Goal: Task Accomplishment & Management: Complete application form

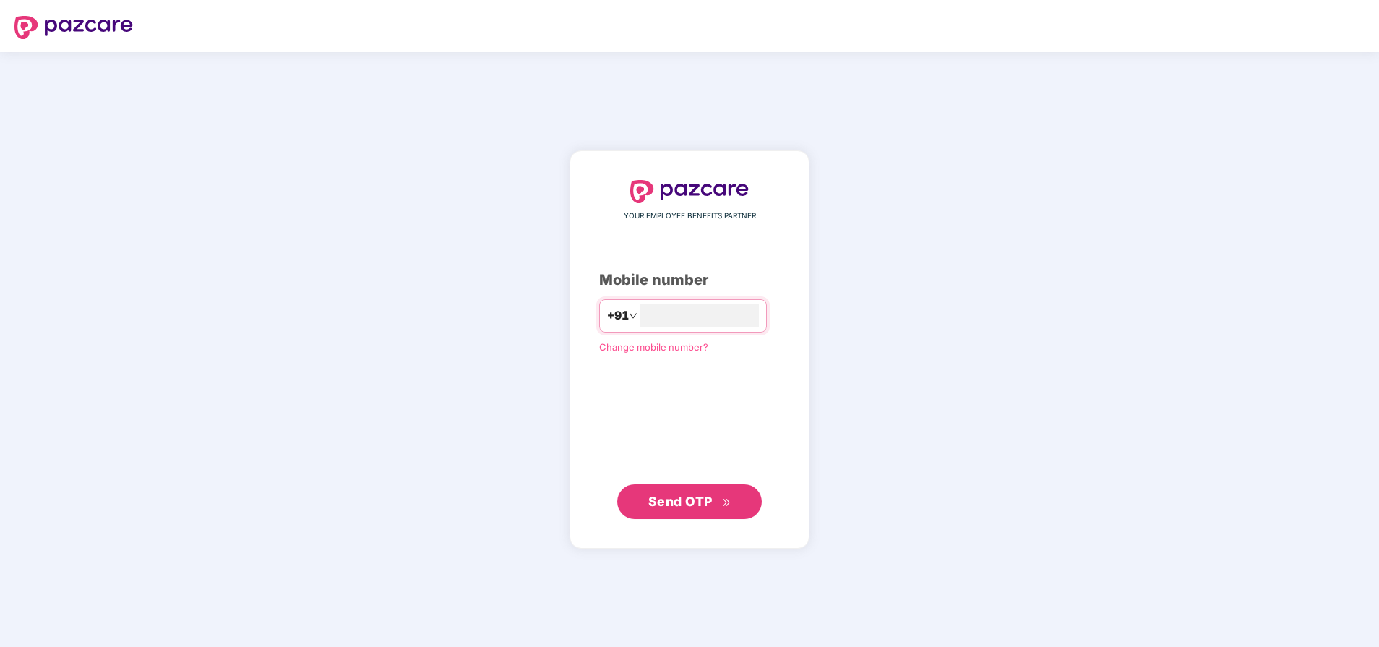
type input "**********"
click at [702, 505] on span "Send OTP" at bounding box center [680, 500] width 64 height 15
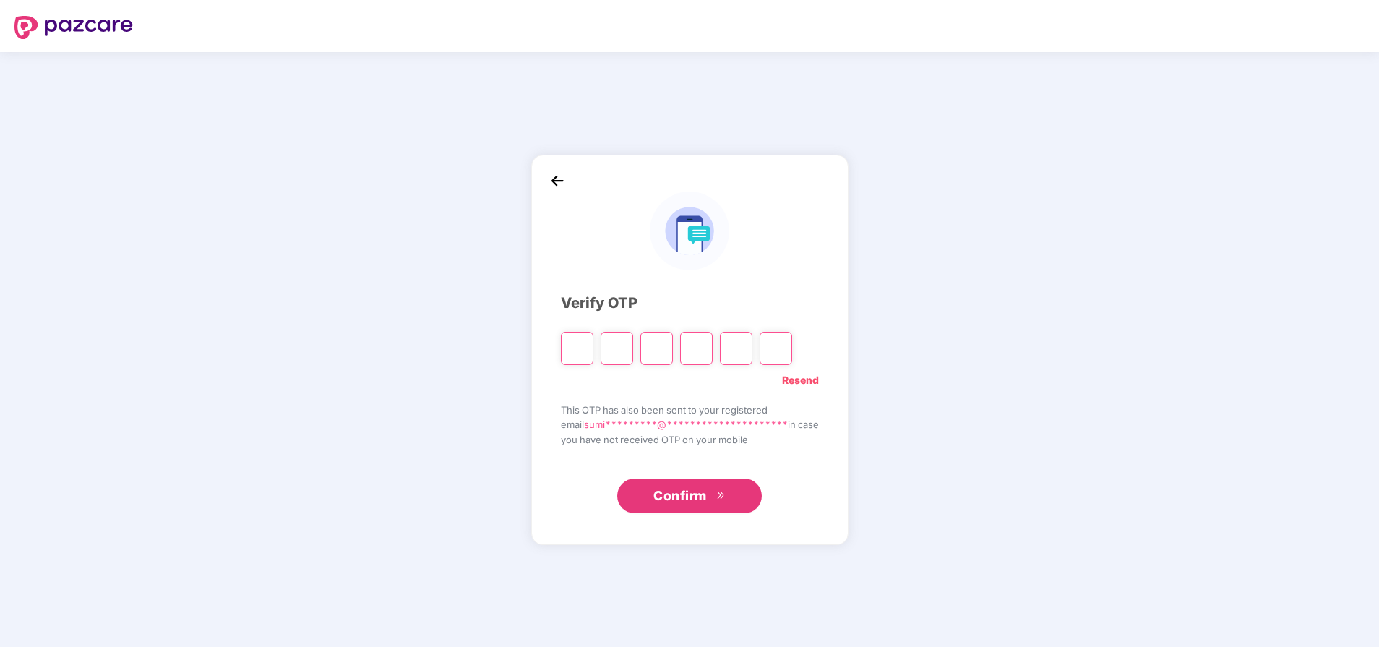
click at [565, 343] on input "Please enter verification code. Digit 1" at bounding box center [577, 348] width 33 height 33
type input "*"
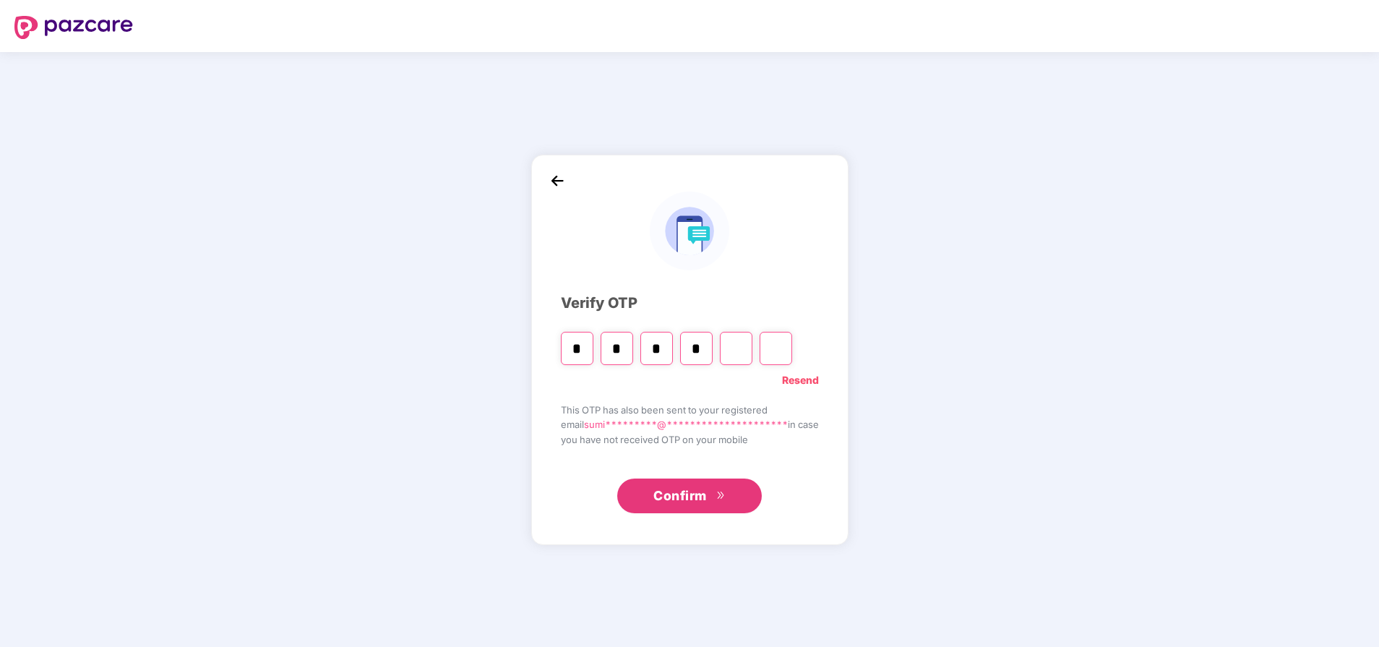
type input "*"
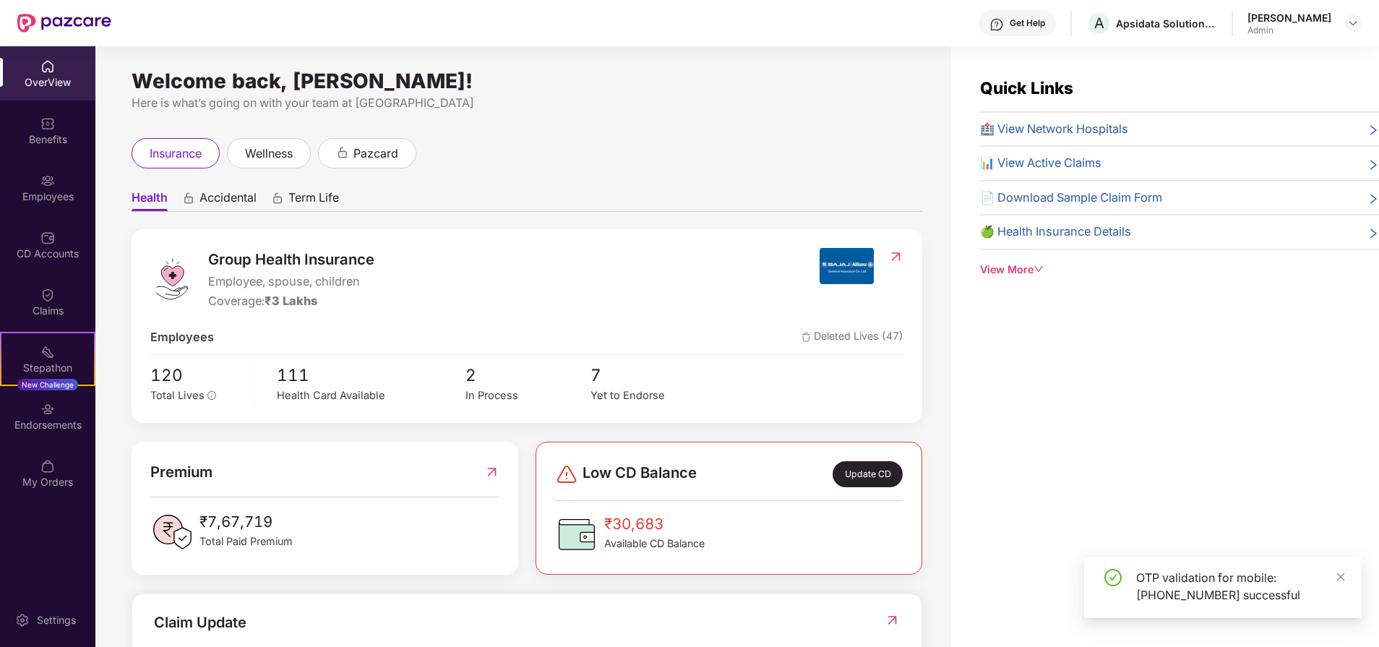
click at [571, 141] on div "insurance wellness pazcard" at bounding box center [527, 153] width 791 height 30
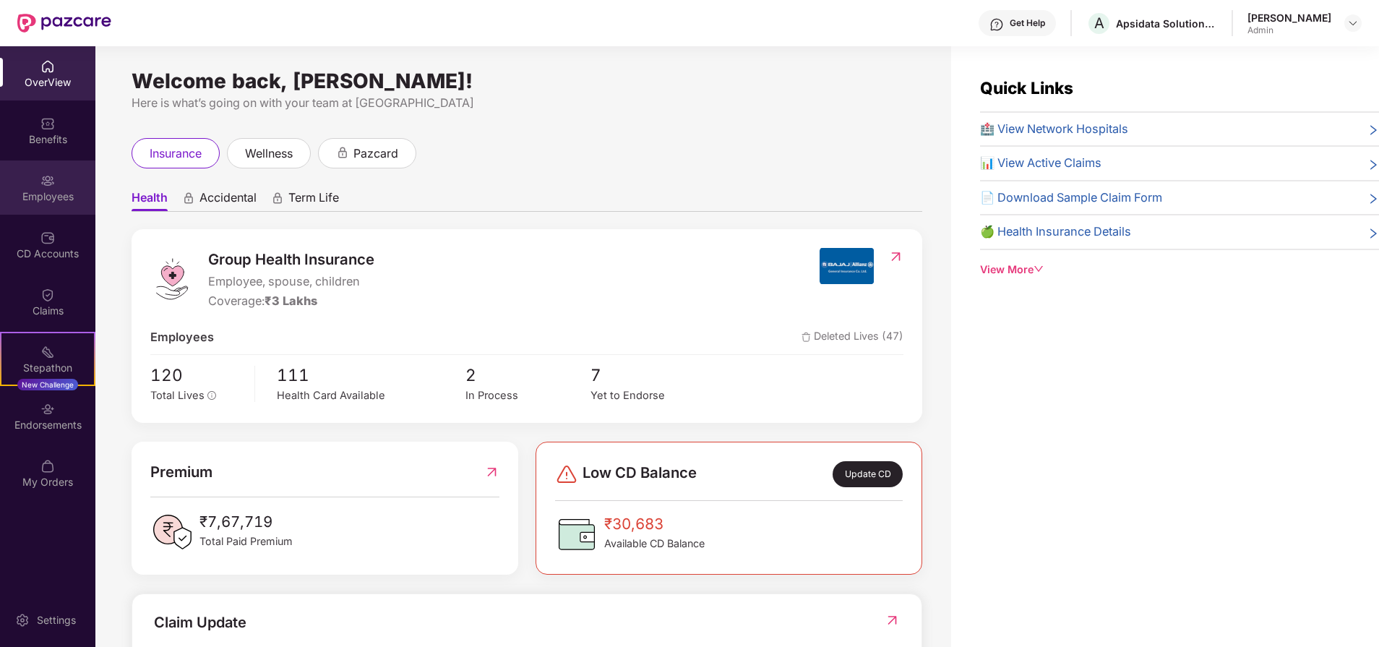
click at [64, 203] on div "Employees" at bounding box center [47, 196] width 95 height 14
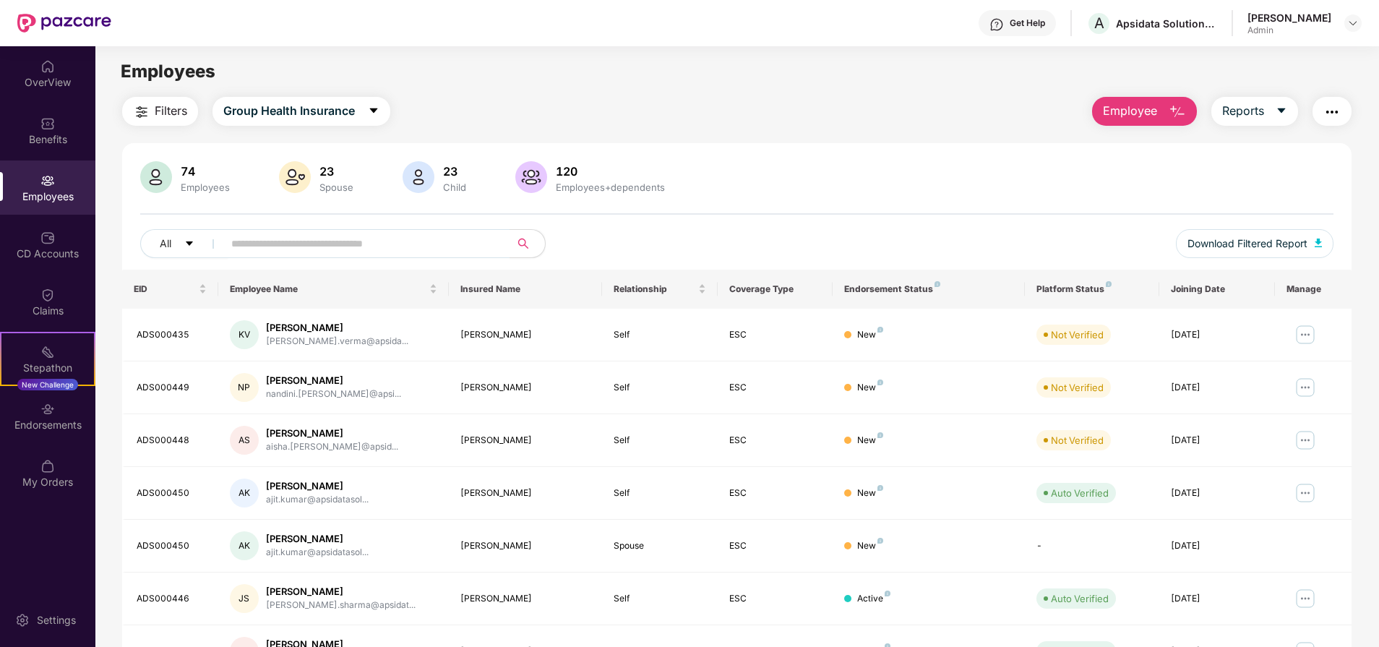
click at [1140, 105] on span "Employee" at bounding box center [1130, 111] width 54 height 18
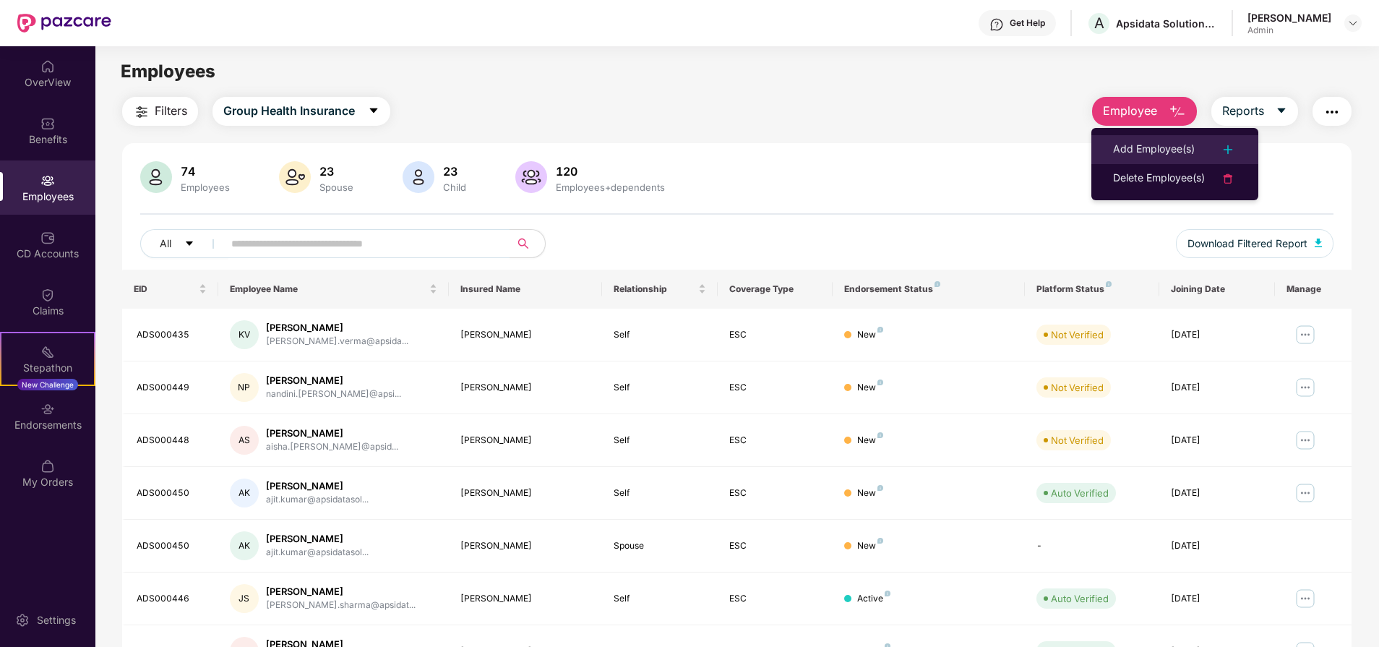
click at [1183, 151] on div "Add Employee(s)" at bounding box center [1154, 149] width 82 height 17
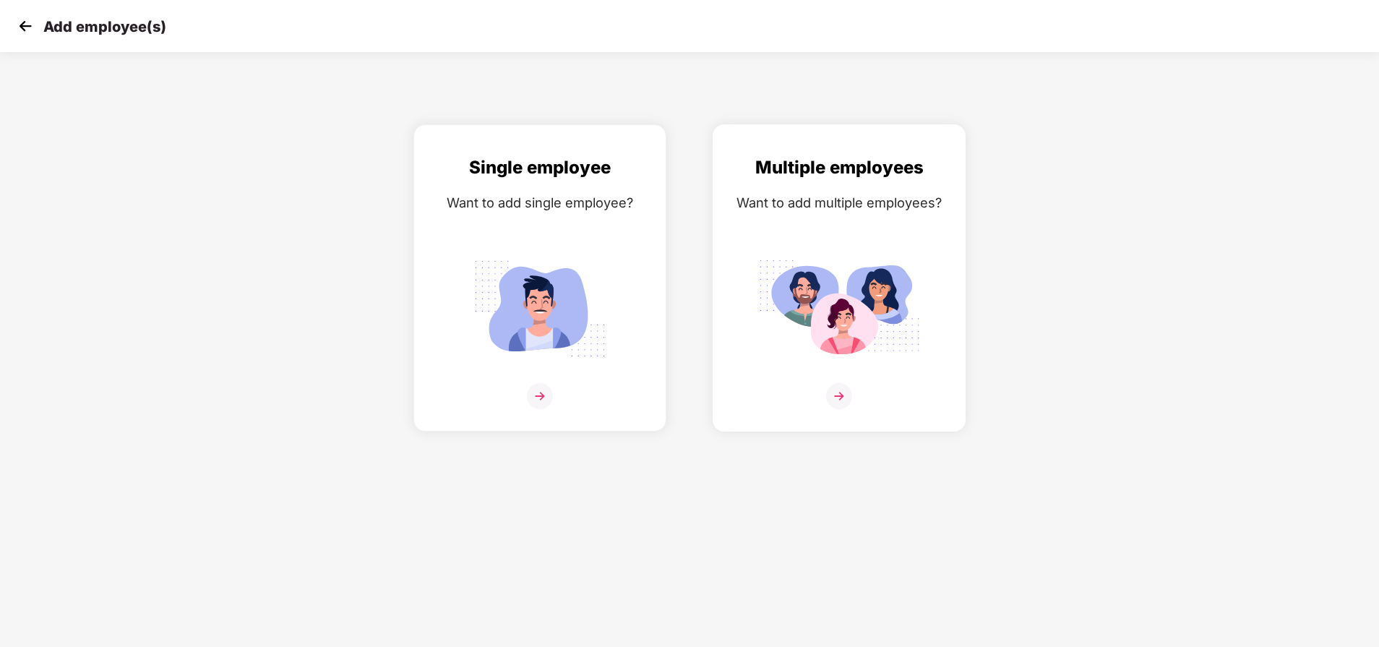
click at [851, 313] on img at bounding box center [839, 308] width 162 height 113
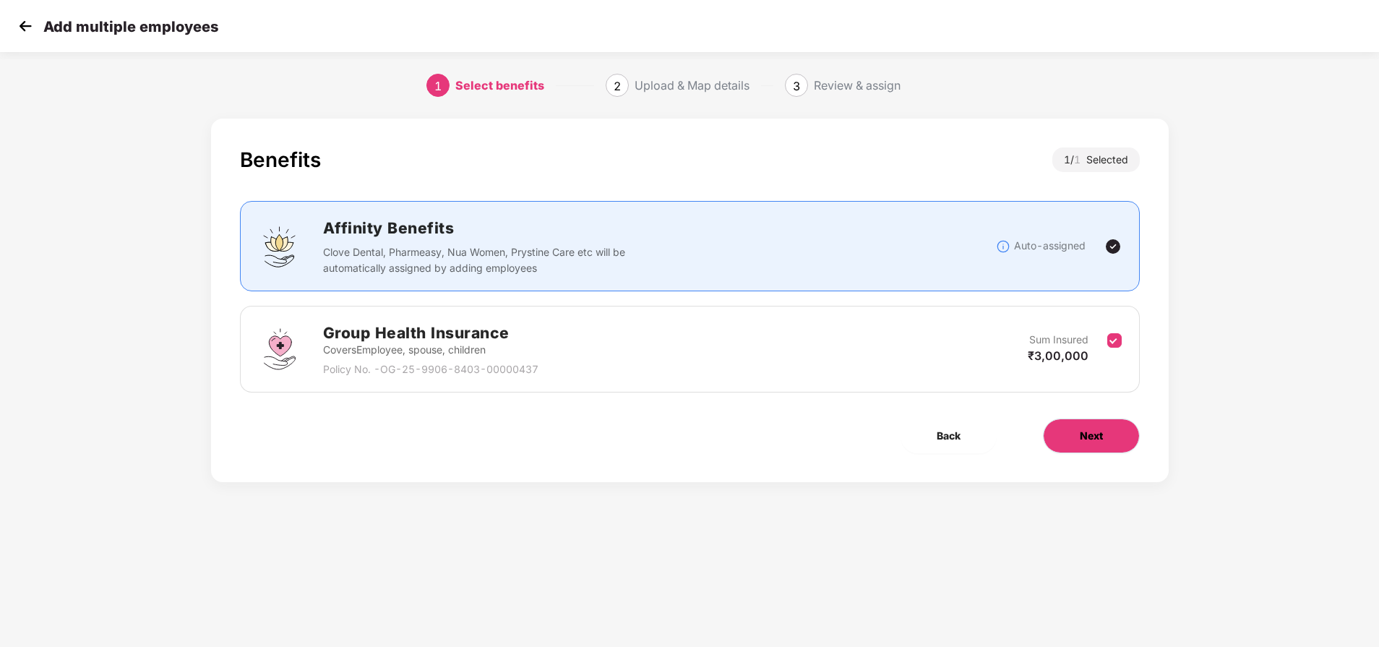
click at [1118, 429] on button "Next" at bounding box center [1091, 436] width 97 height 35
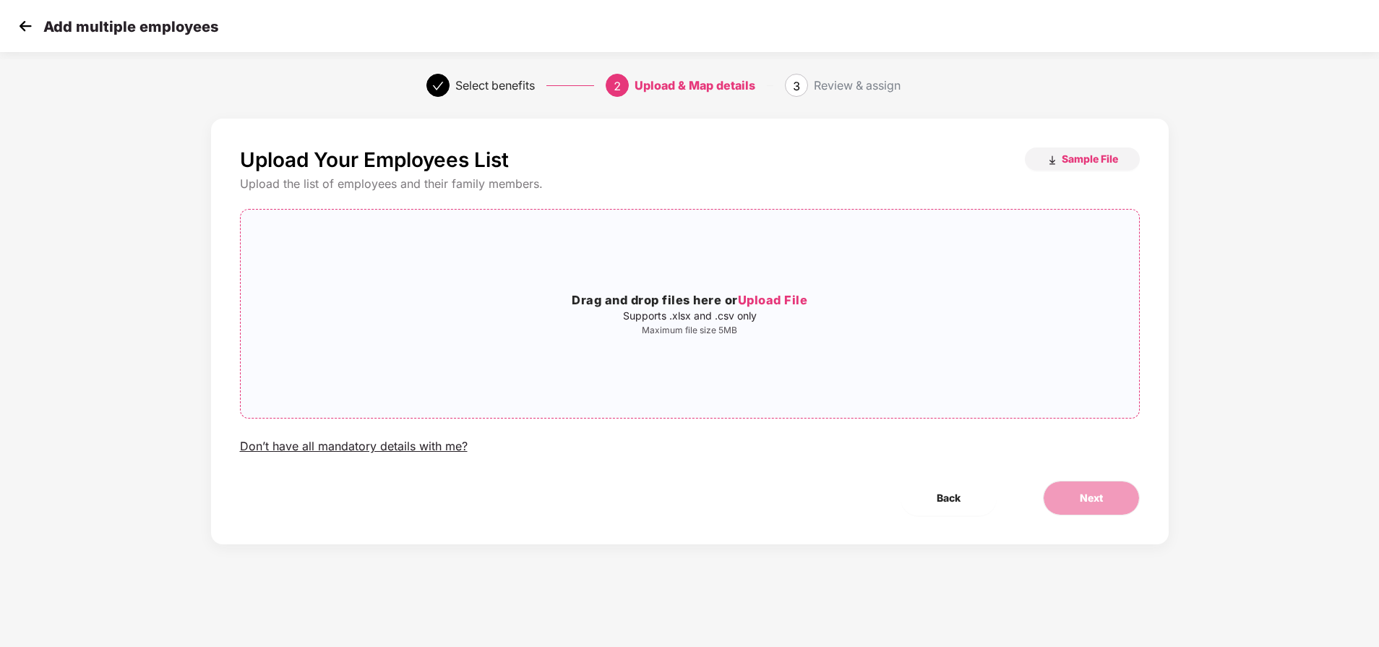
click at [772, 299] on span "Upload File" at bounding box center [773, 300] width 70 height 14
click at [1081, 511] on button "Next" at bounding box center [1091, 498] width 97 height 35
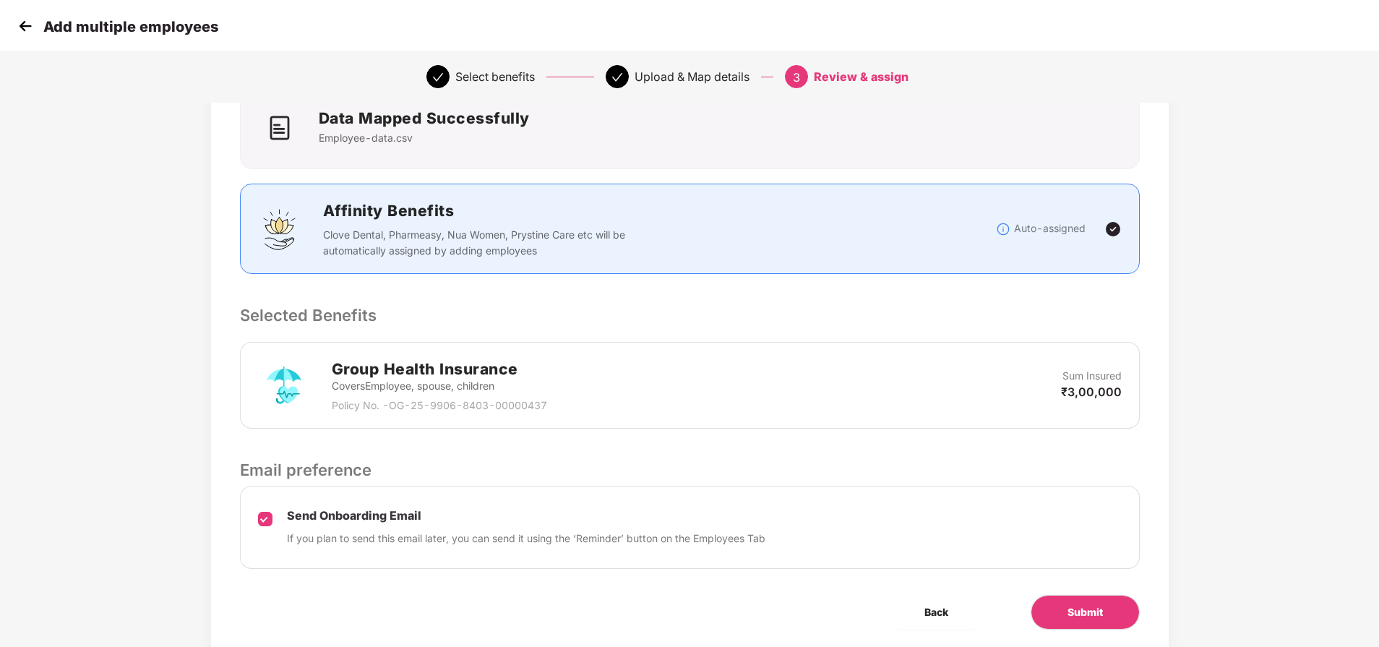
scroll to position [159, 0]
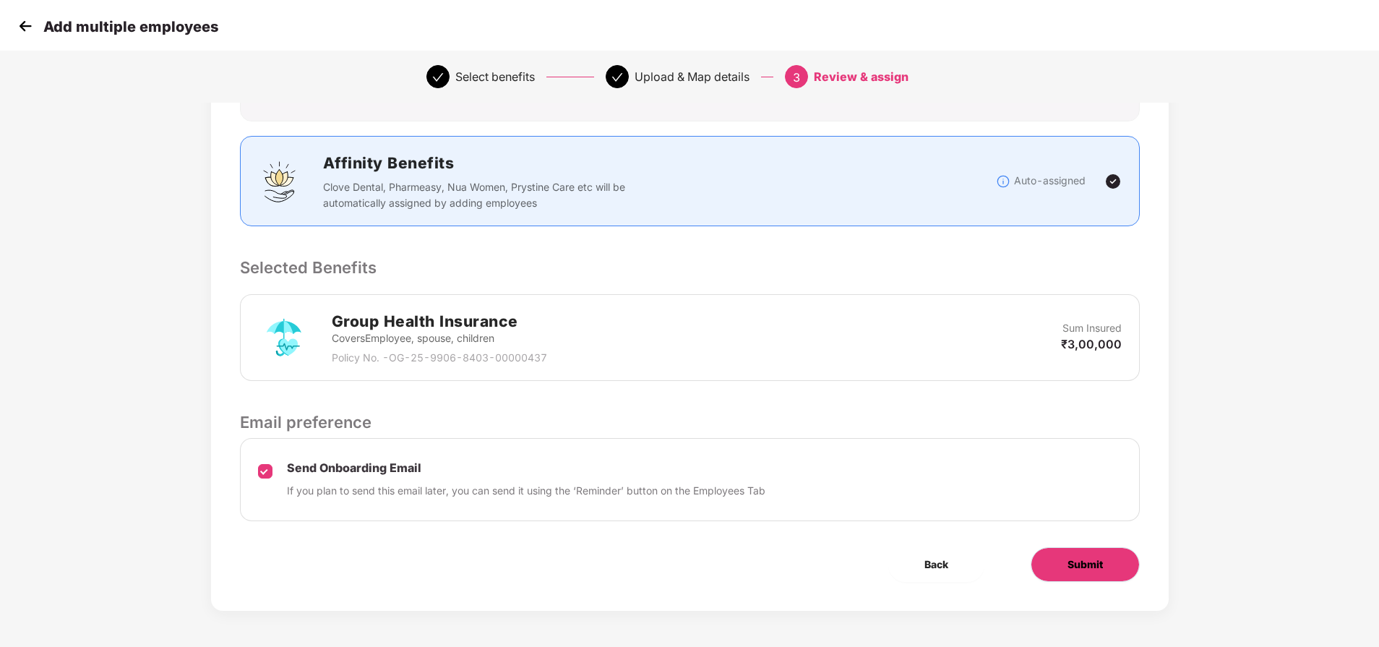
click at [1086, 573] on button "Submit" at bounding box center [1085, 564] width 109 height 35
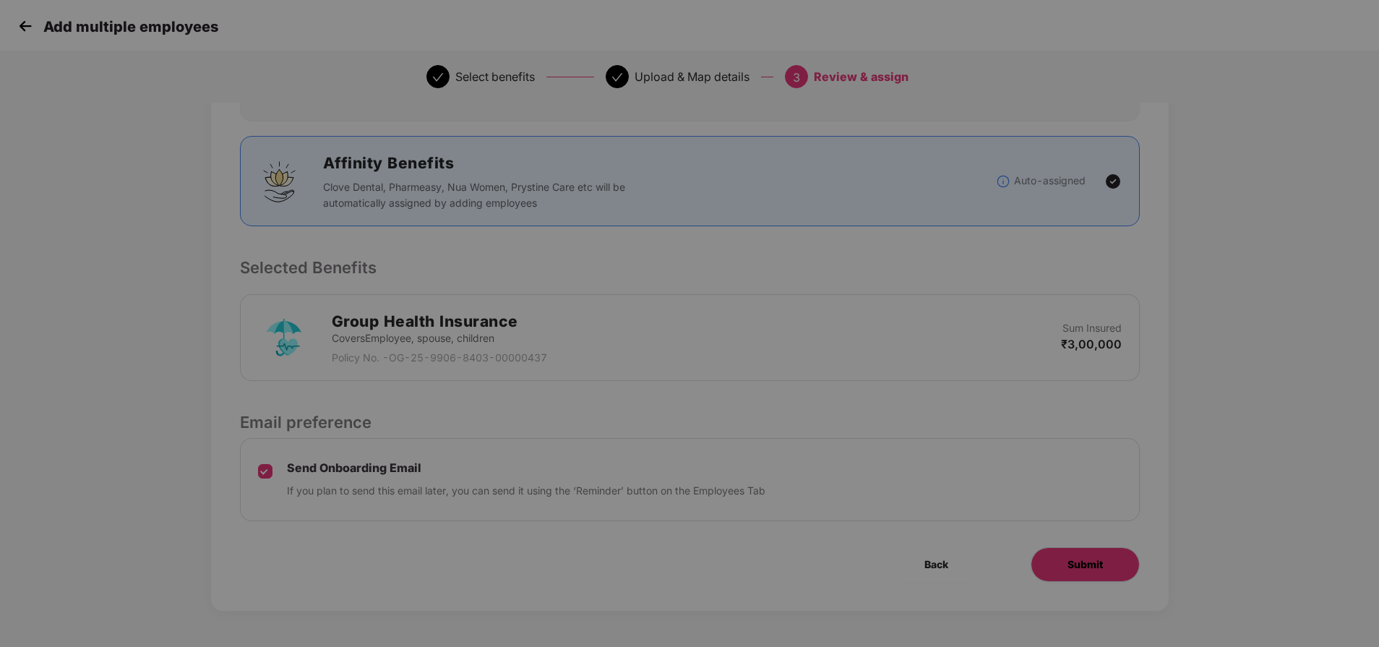
scroll to position [0, 0]
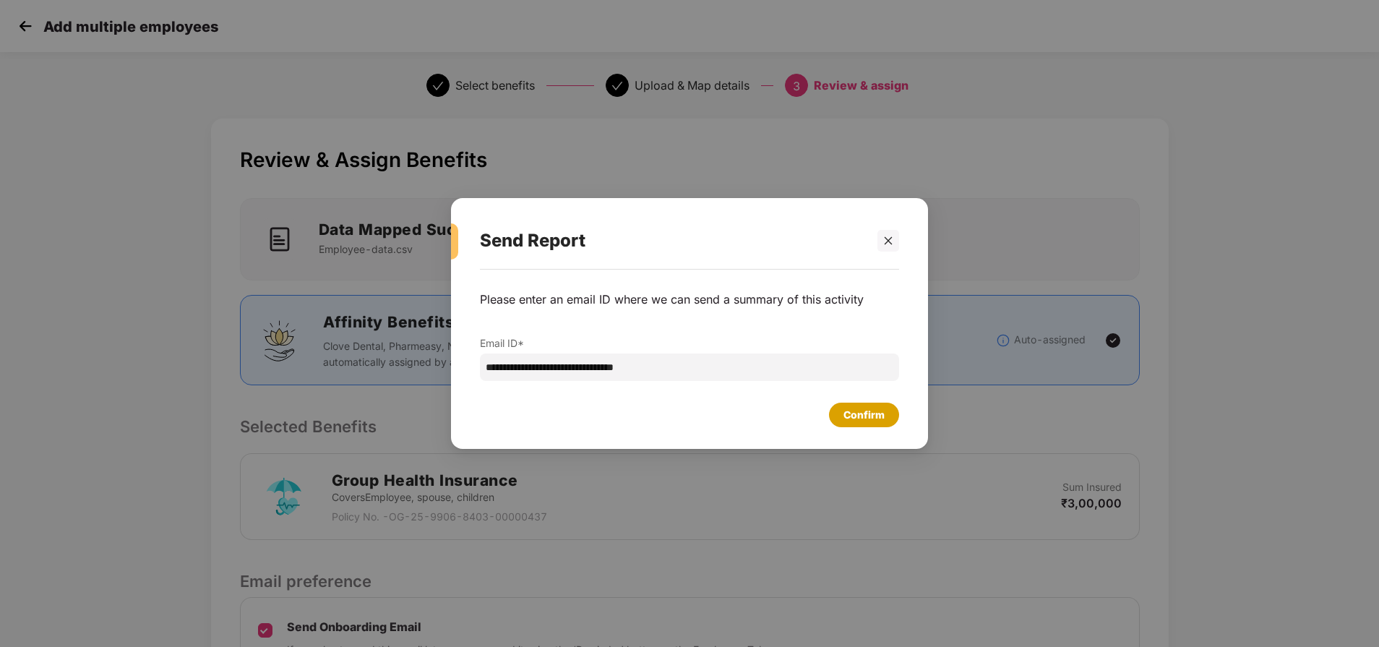
click at [864, 418] on div "Confirm" at bounding box center [864, 415] width 41 height 16
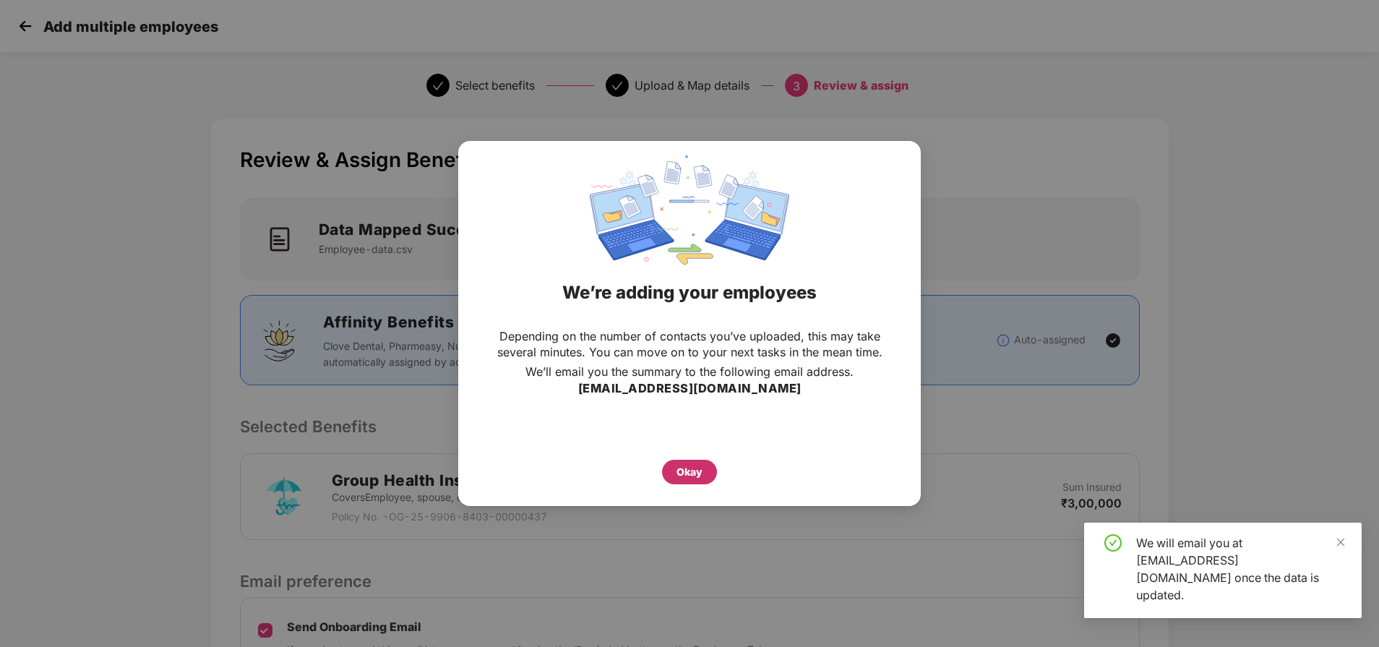
click at [686, 478] on div "Okay" at bounding box center [690, 472] width 26 height 16
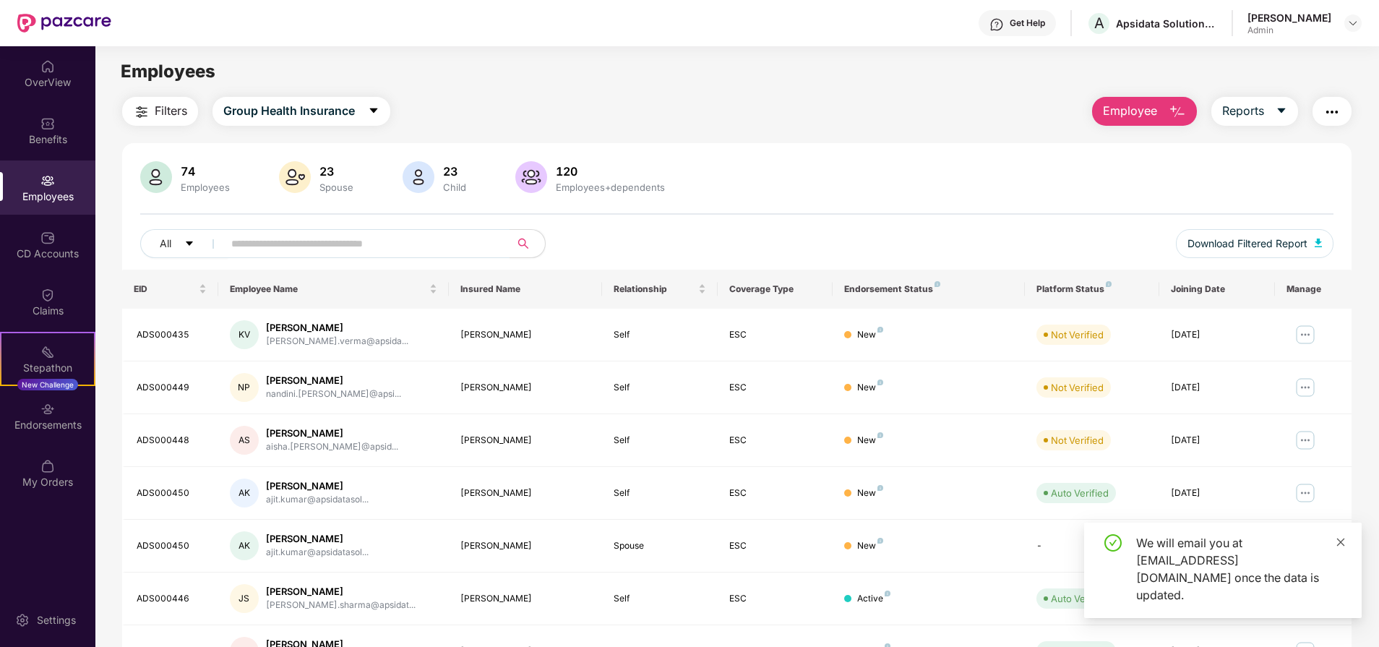
click at [1344, 547] on icon "close" at bounding box center [1341, 542] width 10 height 10
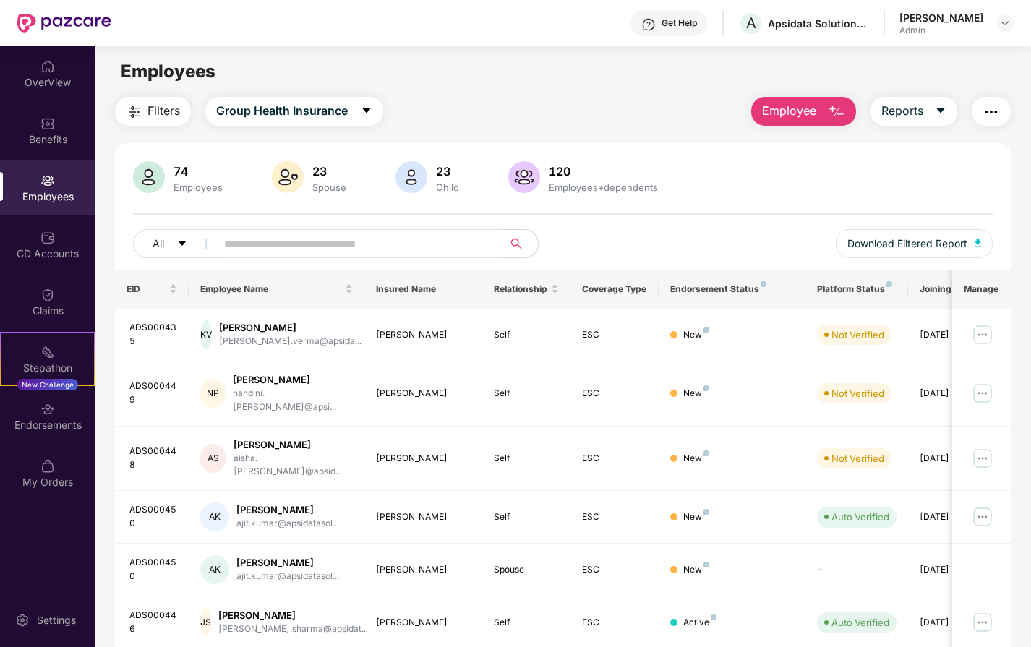
click at [806, 106] on span "Employee" at bounding box center [789, 111] width 54 height 18
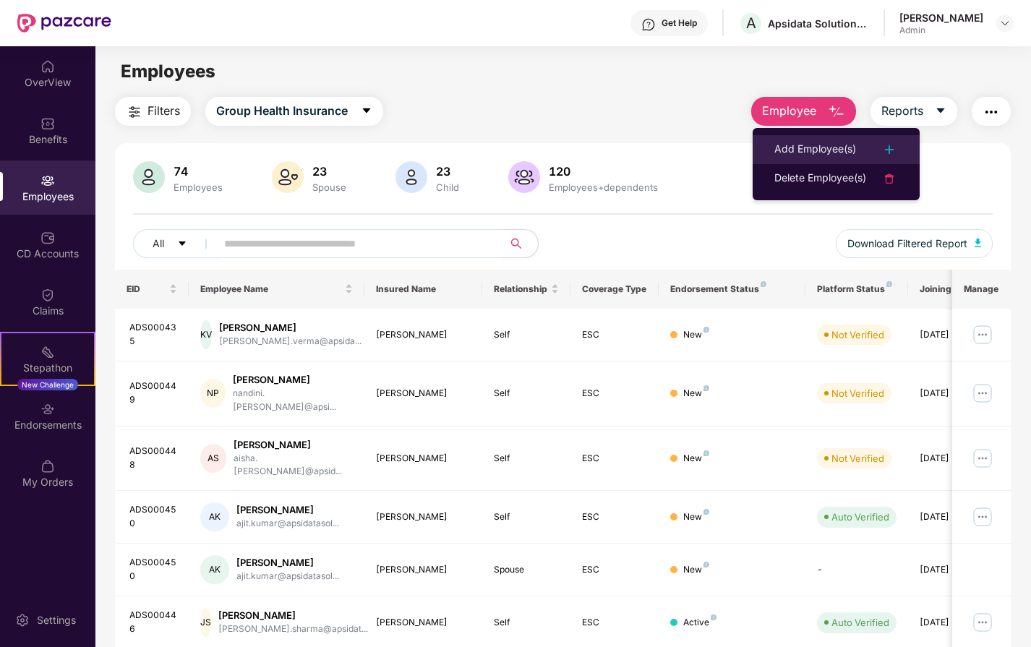
click at [883, 155] on img at bounding box center [888, 149] width 17 height 17
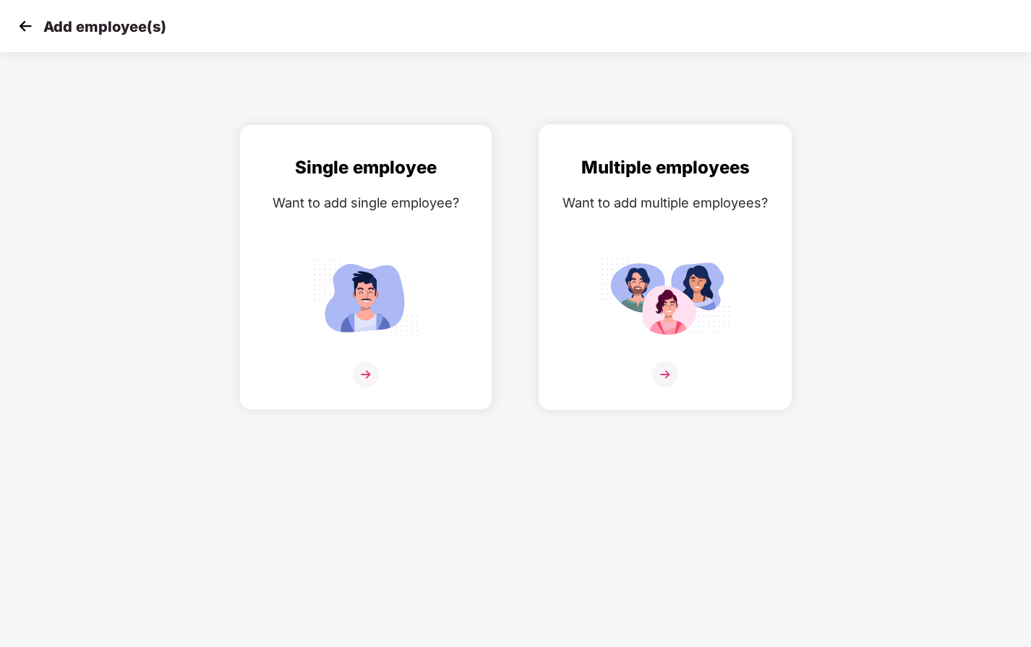
click at [711, 231] on div "Multiple employees Want to add multiple employees?" at bounding box center [665, 280] width 223 height 252
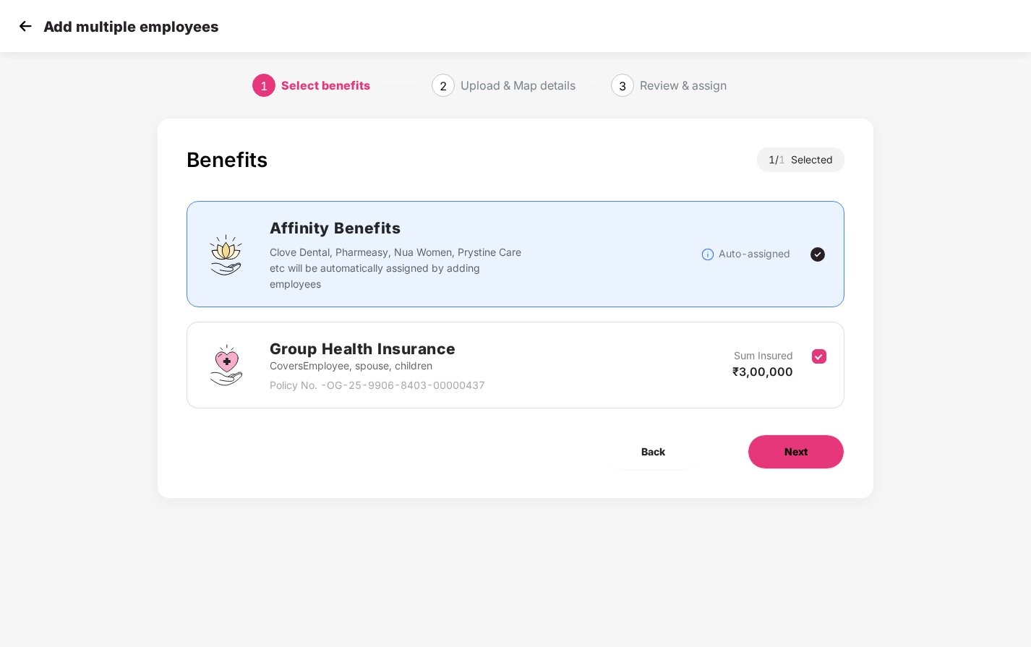
click at [806, 447] on span "Next" at bounding box center [795, 452] width 23 height 16
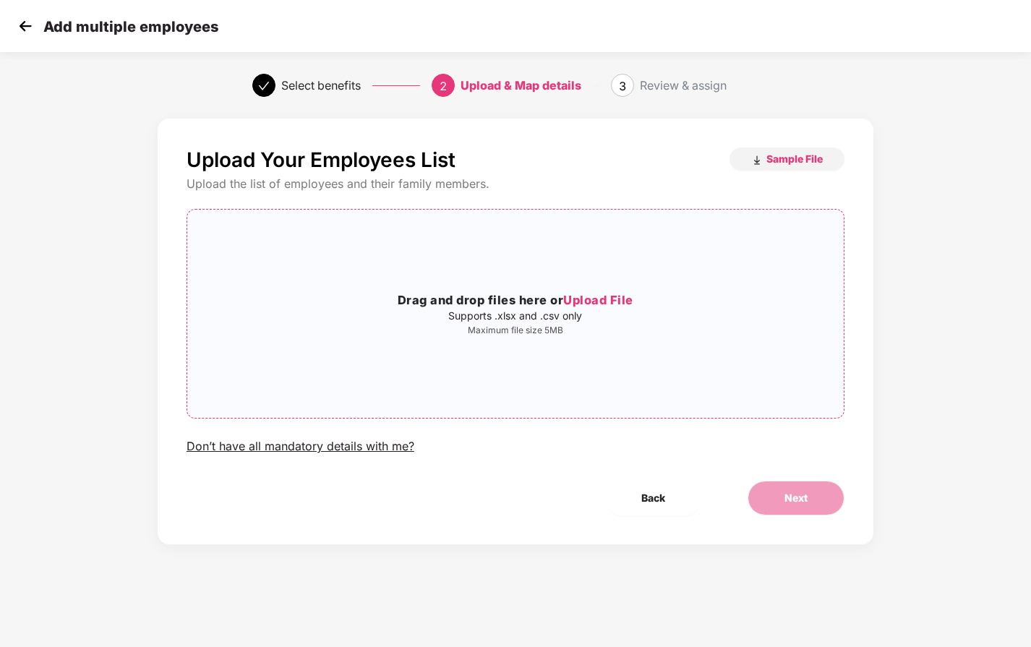
click at [604, 301] on span "Upload File" at bounding box center [598, 300] width 70 height 14
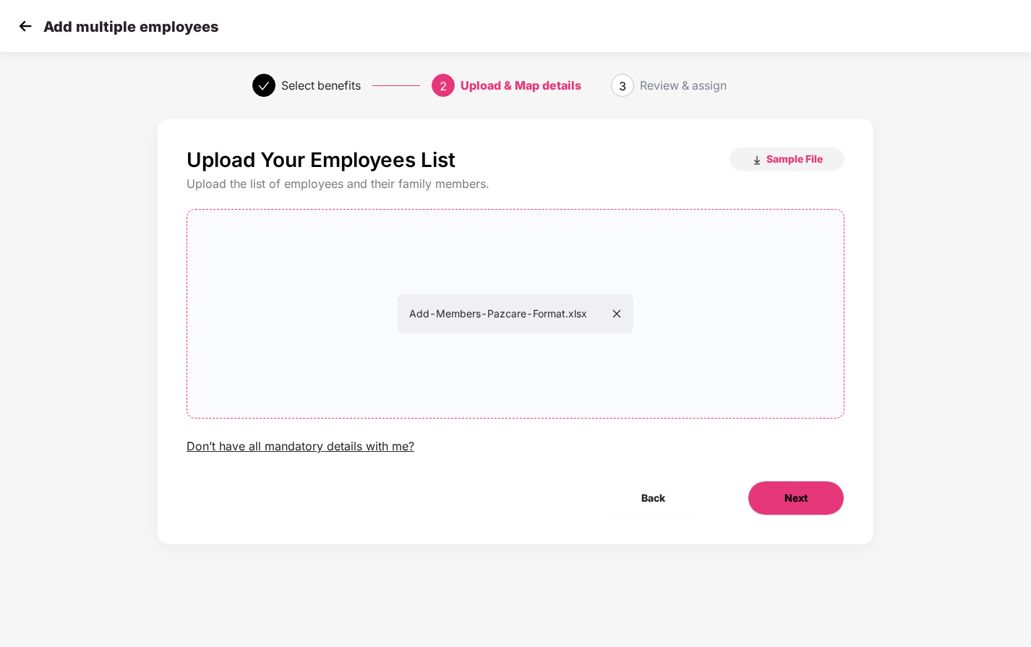
click at [810, 499] on button "Next" at bounding box center [795, 498] width 97 height 35
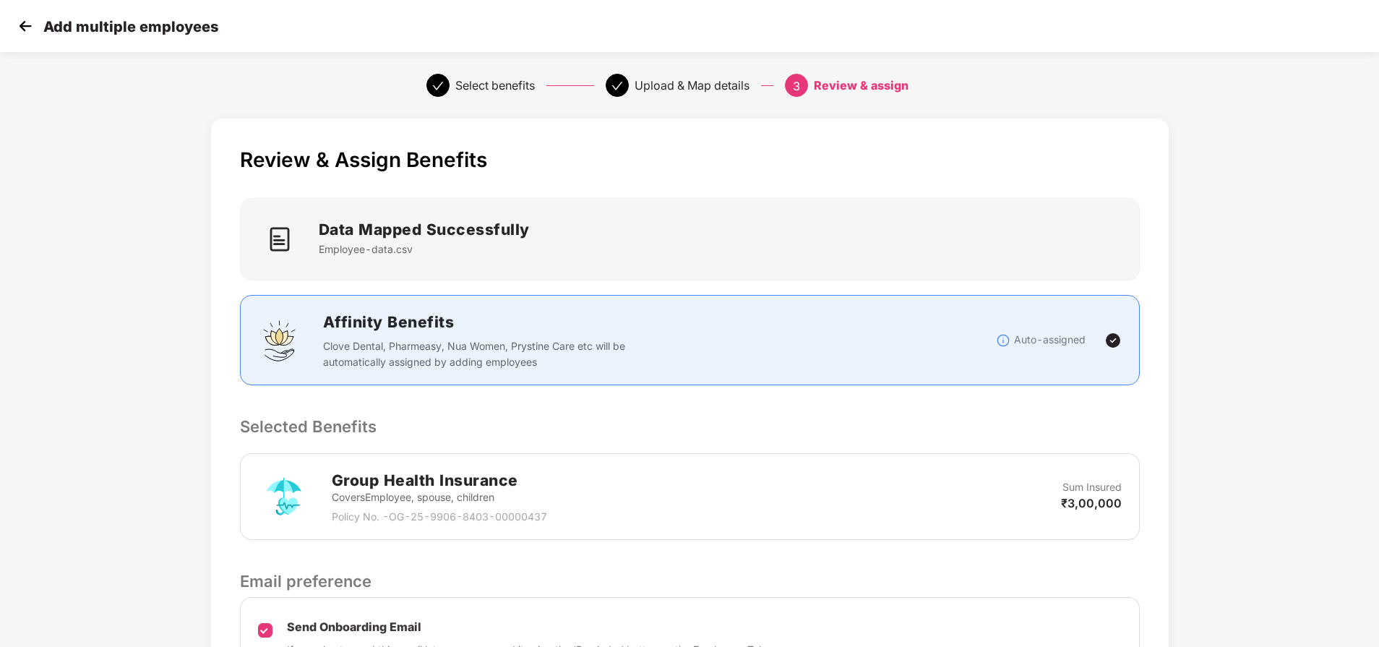
click at [1278, 224] on div "Review & Assign Benefits Data Mapped Successfully Employee-data.csv Affinity Be…" at bounding box center [689, 458] width 1379 height 695
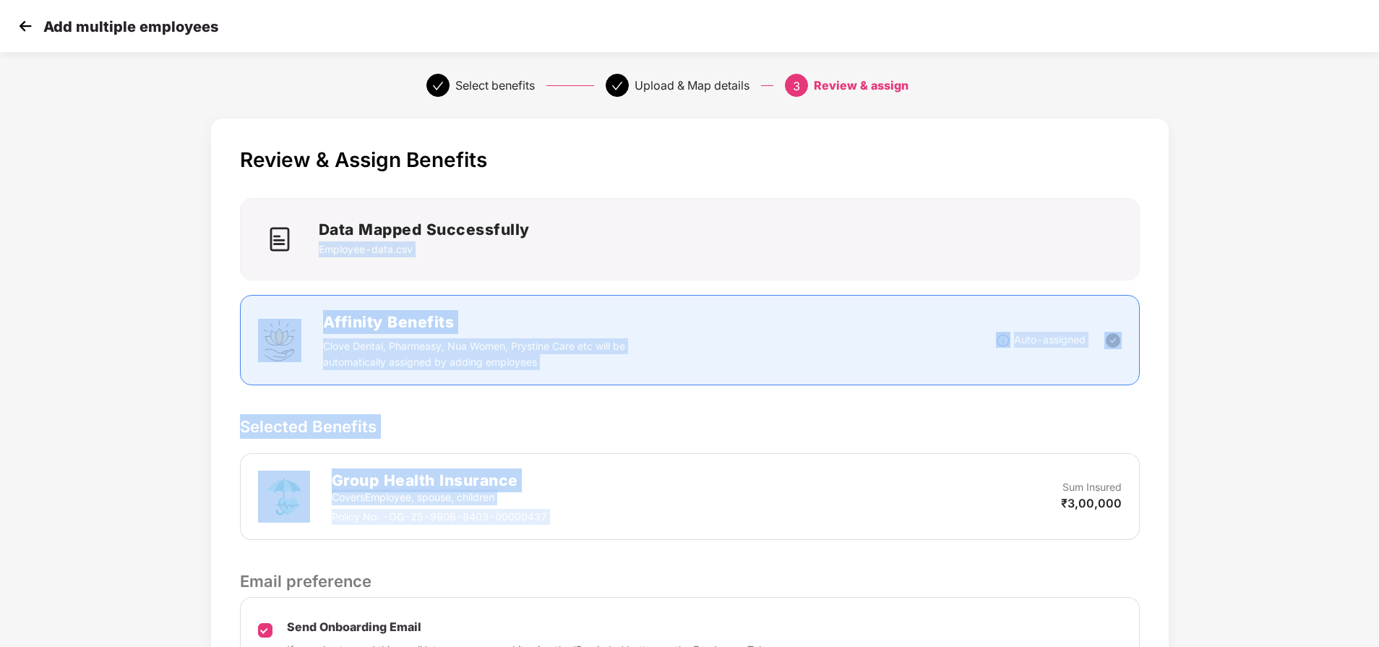
drag, startPoint x: 1375, startPoint y: 214, endPoint x: 1359, endPoint y: 463, distance: 249.2
click at [1359, 463] on div "Review & Assign Benefits Data Mapped Successfully Employee-data.csv Affinity Be…" at bounding box center [689, 458] width 1379 height 695
drag, startPoint x: 1359, startPoint y: 463, endPoint x: 1281, endPoint y: 463, distance: 78.1
click at [1281, 463] on div "Review & Assign Benefits Data Mapped Successfully Employee-data.csv Affinity Be…" at bounding box center [689, 458] width 1379 height 695
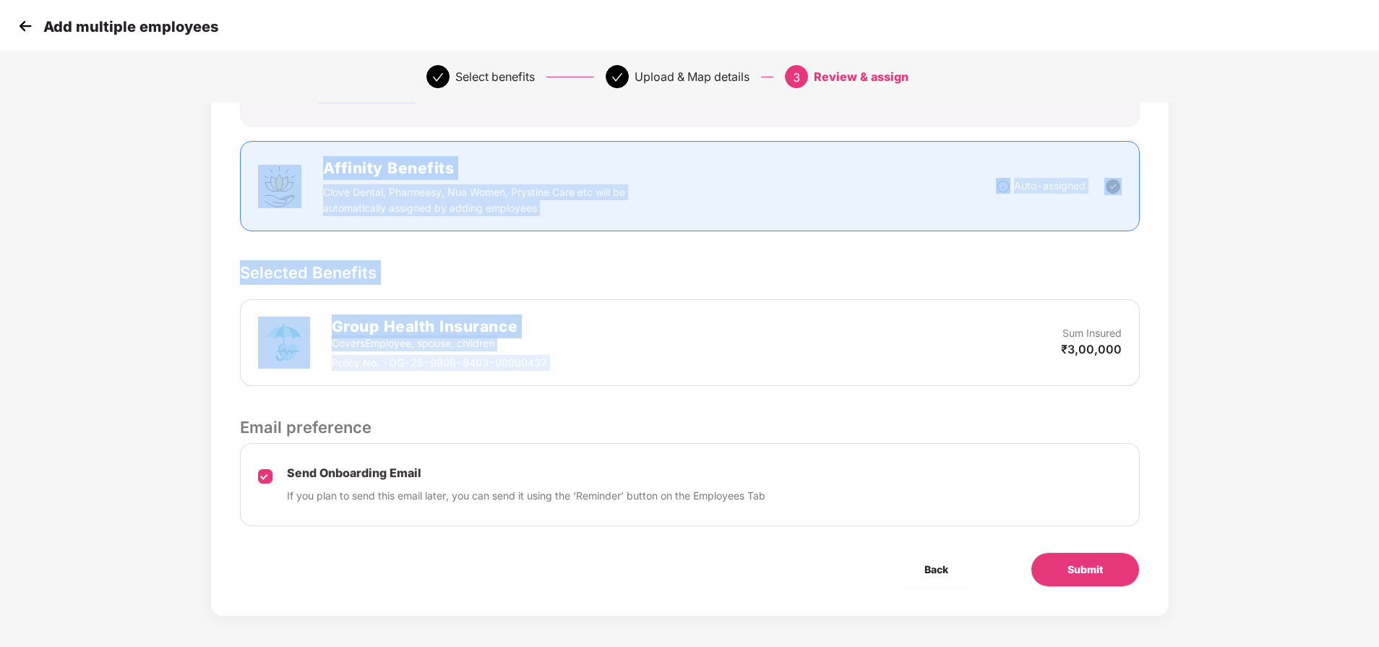
scroll to position [159, 1]
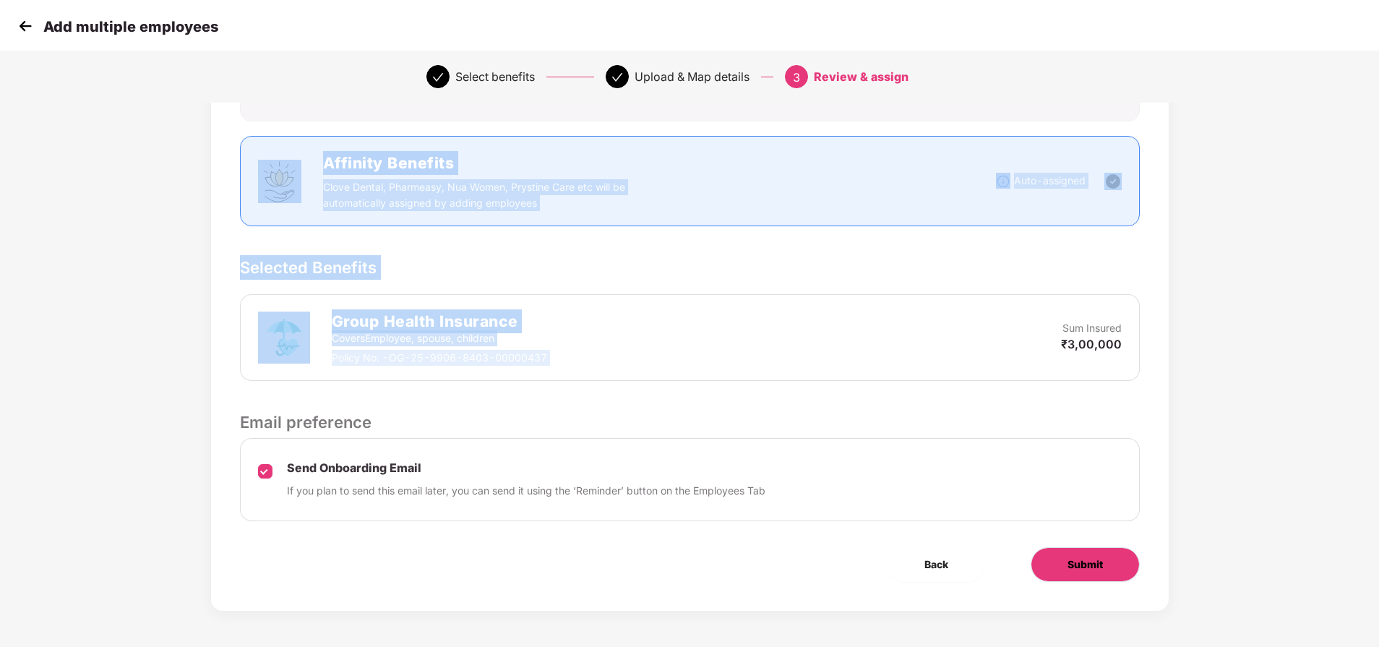
click at [1117, 549] on button "Submit" at bounding box center [1085, 564] width 109 height 35
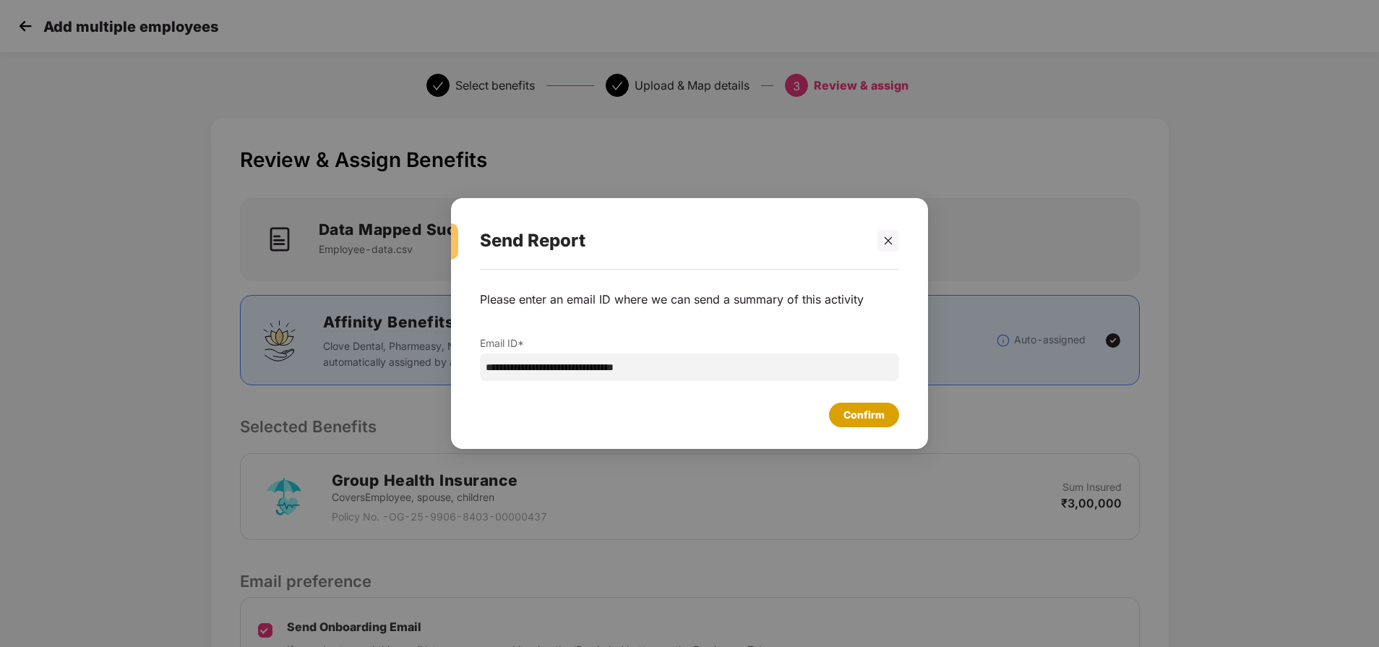
click at [849, 413] on div "Confirm" at bounding box center [864, 415] width 41 height 16
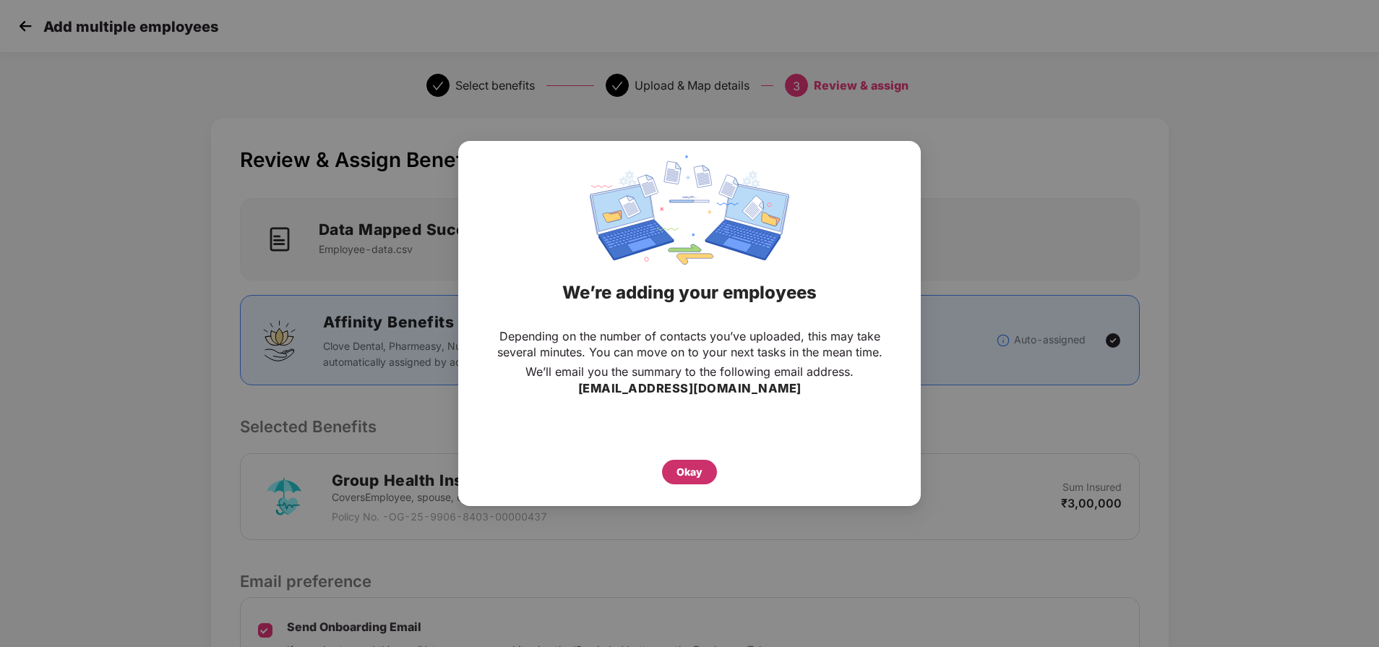
click at [701, 470] on div "Okay" at bounding box center [690, 472] width 26 height 16
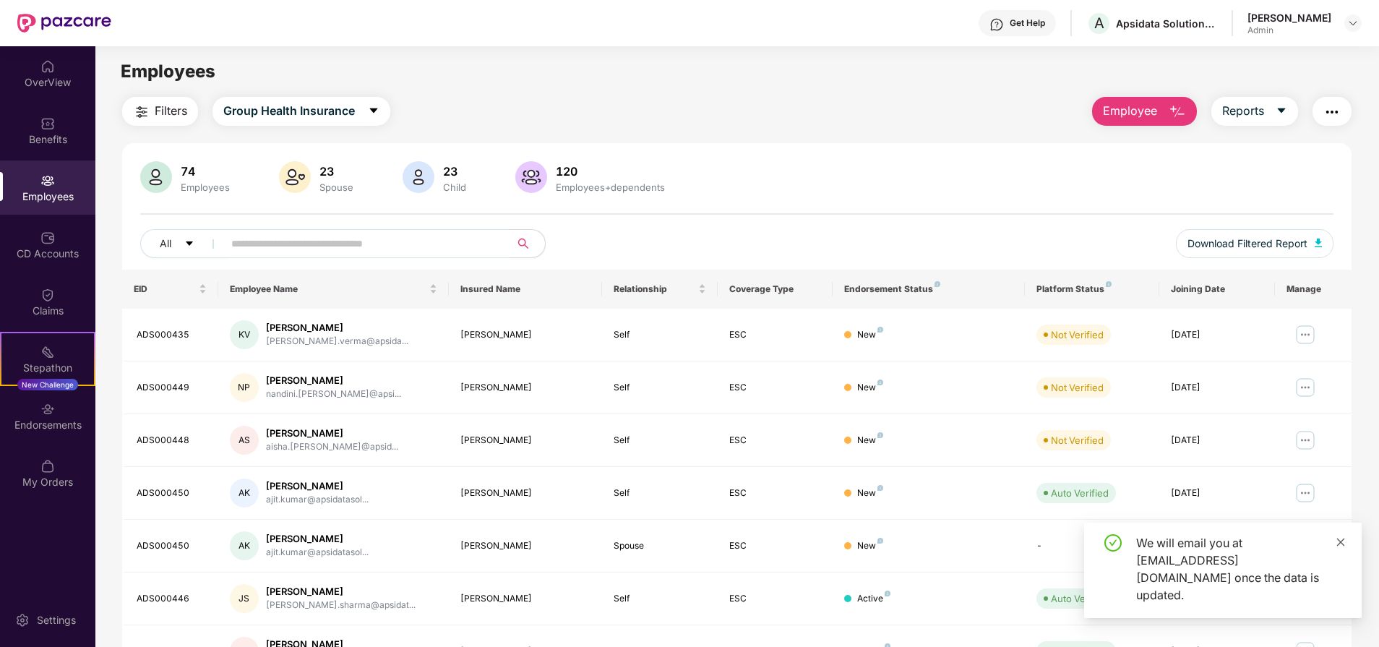
click at [1342, 547] on icon "close" at bounding box center [1341, 542] width 10 height 10
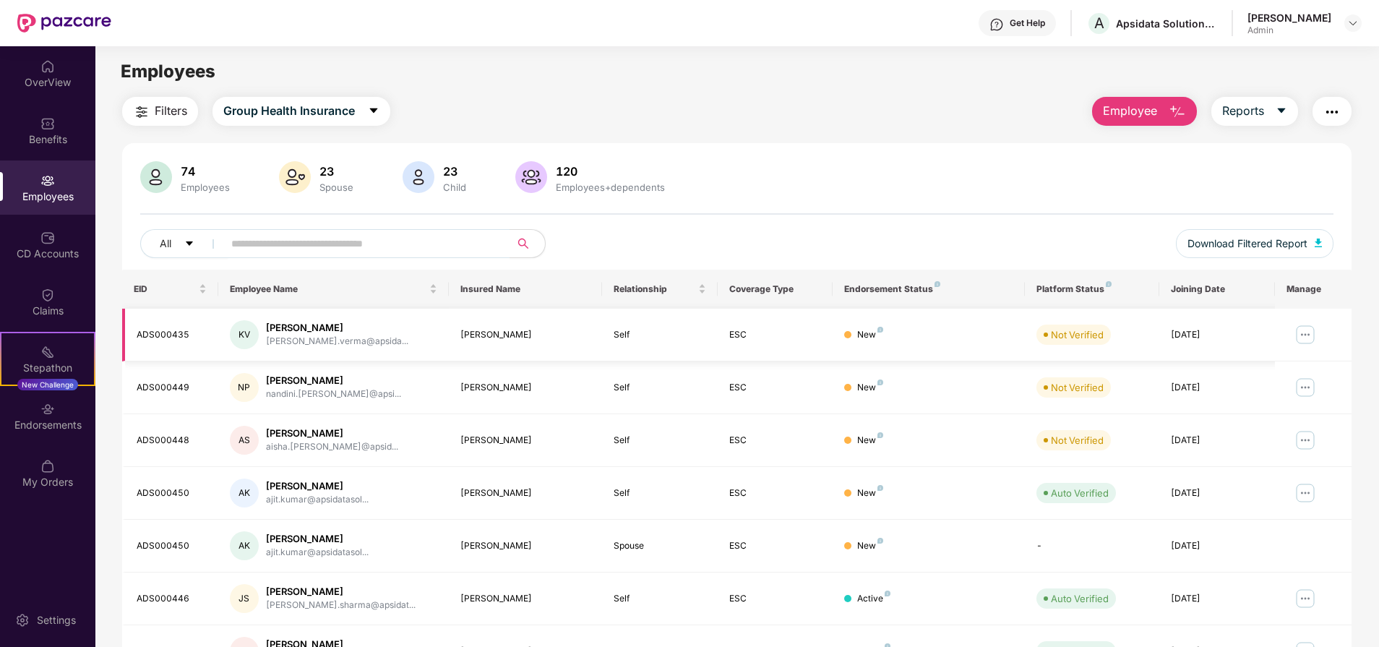
click at [1310, 335] on img at bounding box center [1305, 334] width 23 height 23
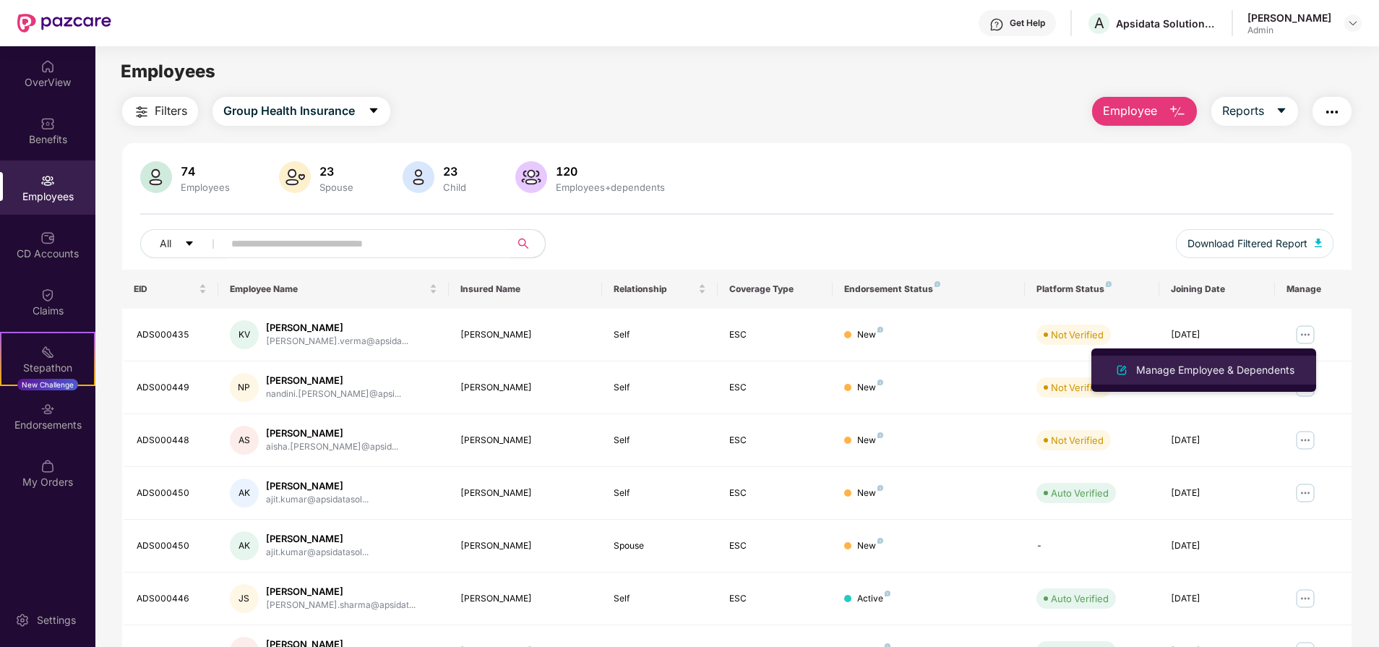
click at [1206, 374] on div "Manage Employee & Dependents" at bounding box center [1215, 370] width 164 height 16
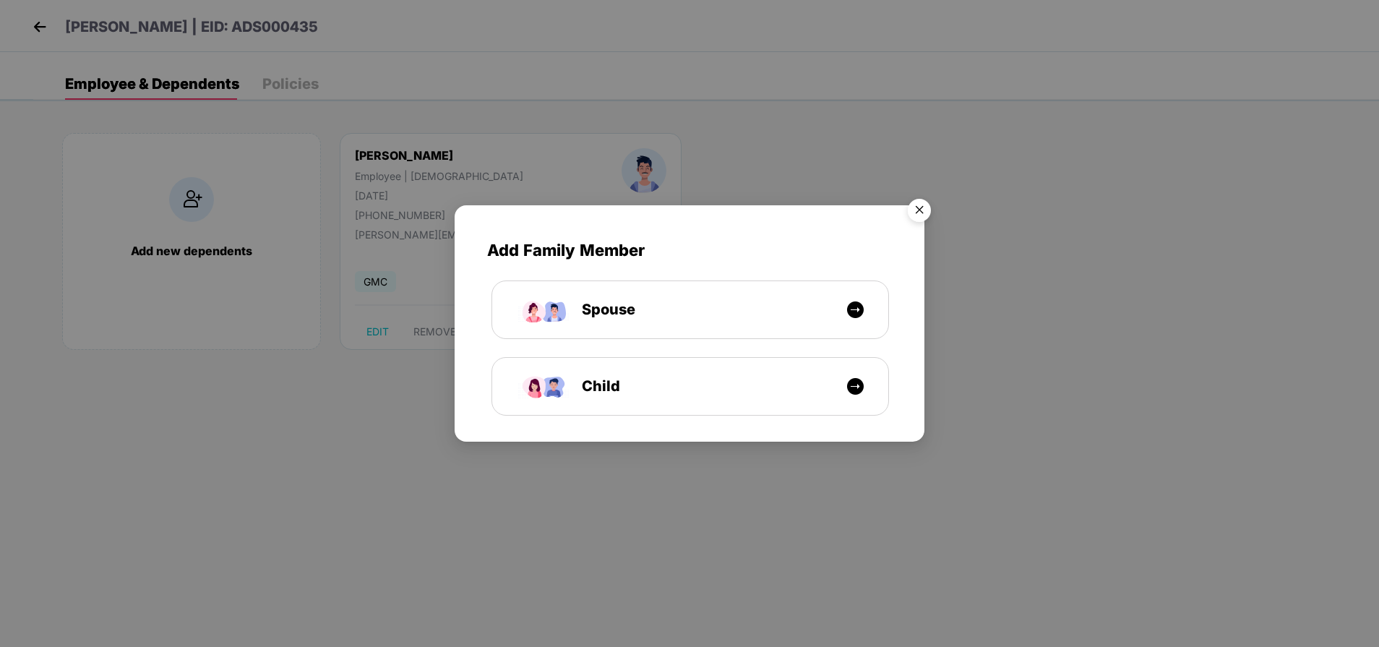
click at [911, 212] on img "Close" at bounding box center [919, 212] width 40 height 40
